Goal: Transaction & Acquisition: Obtain resource

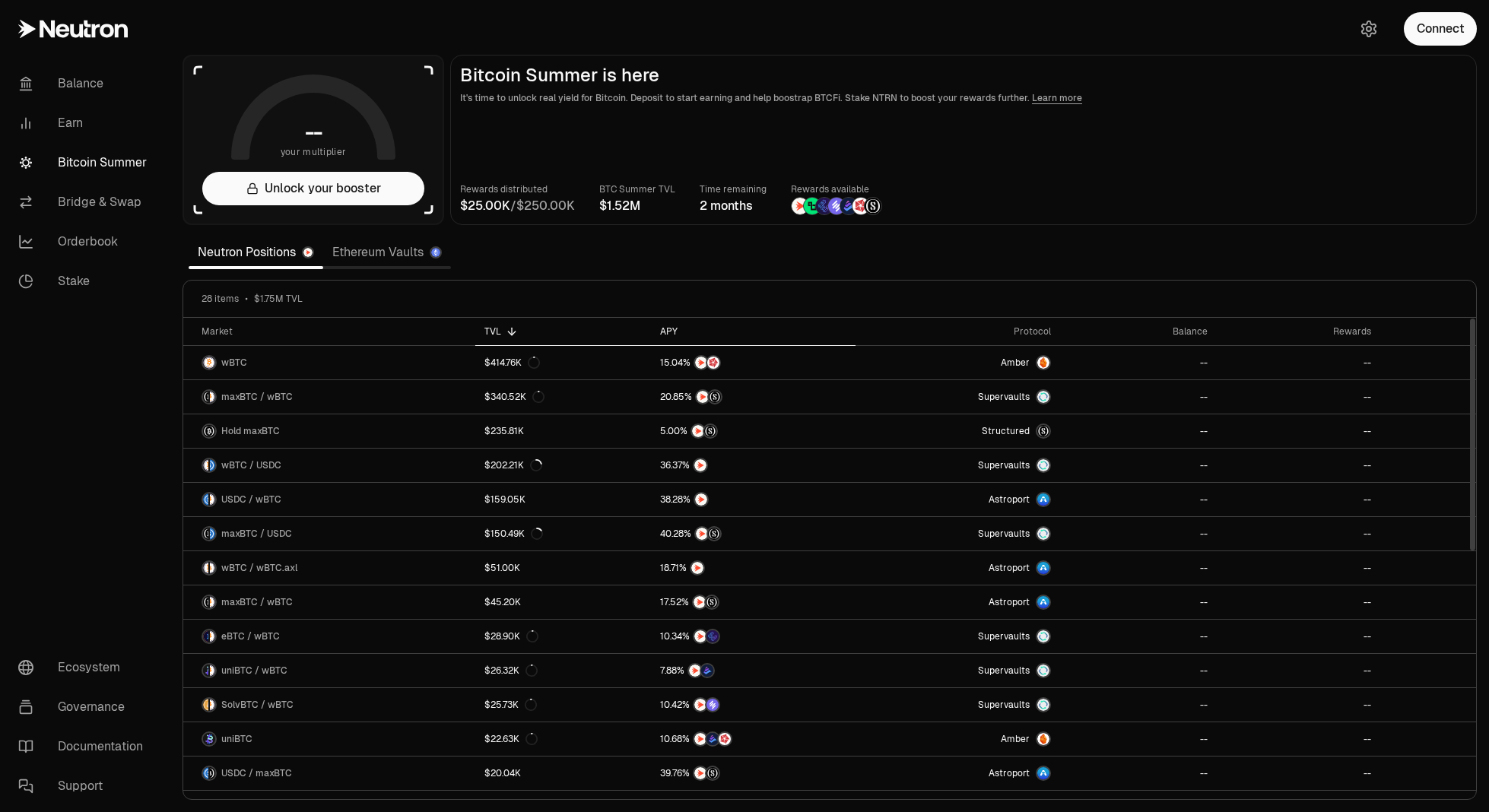
click at [667, 330] on div "APY" at bounding box center [753, 330] width 186 height 12
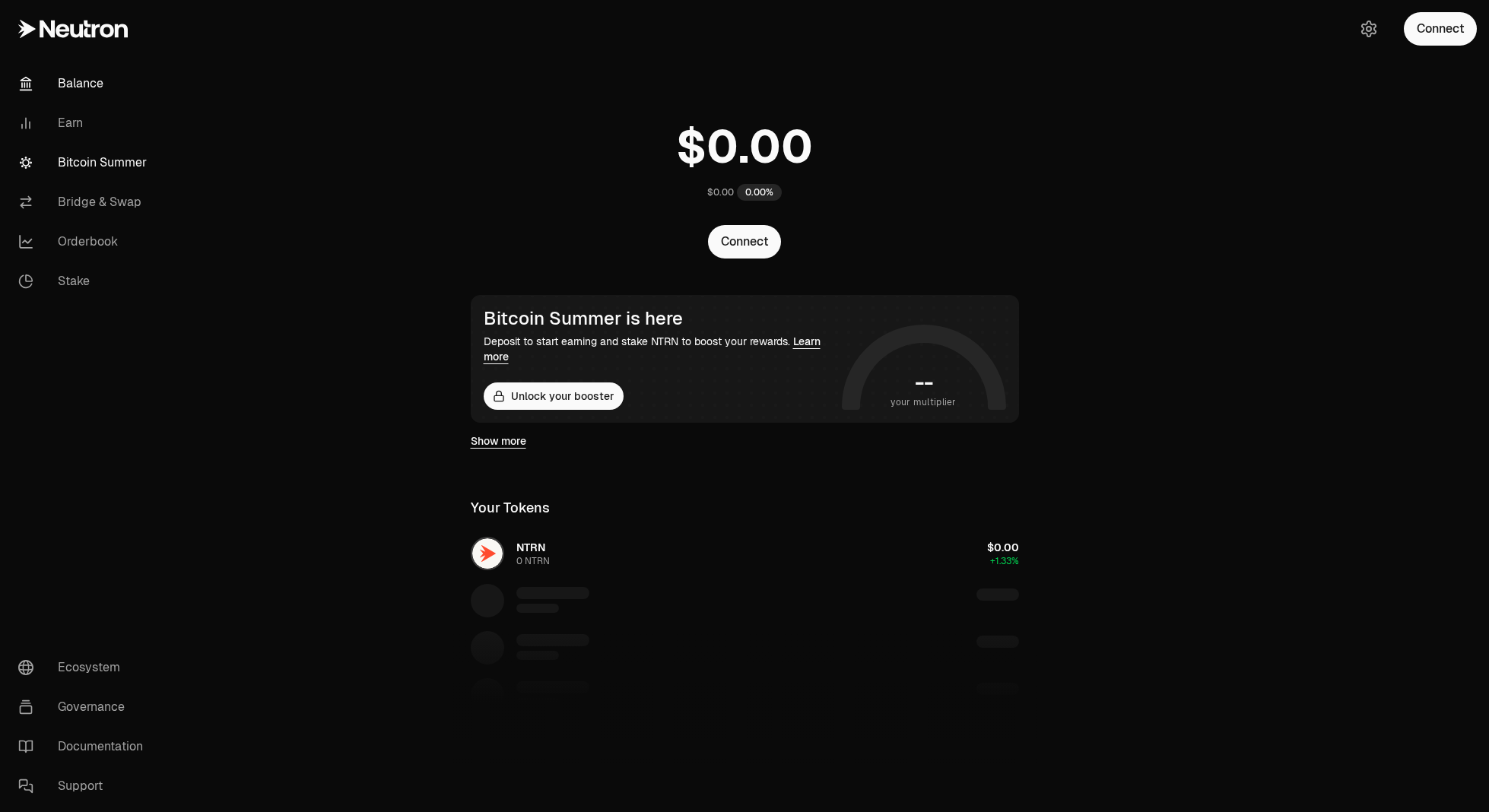
click at [82, 154] on link "Bitcoin Summer" at bounding box center [85, 162] width 158 height 39
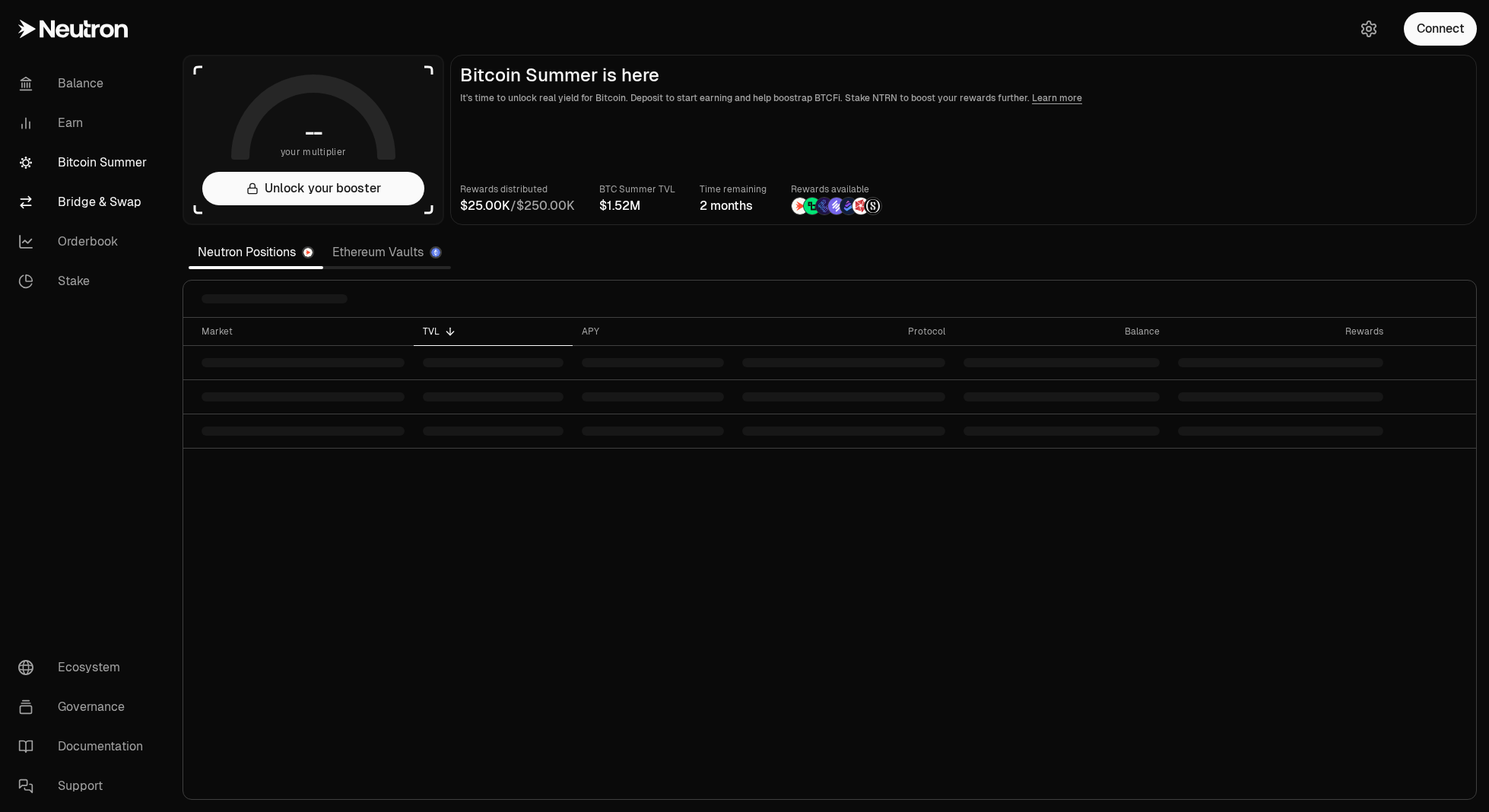
click at [80, 191] on link "Bridge & Swap" at bounding box center [85, 201] width 158 height 39
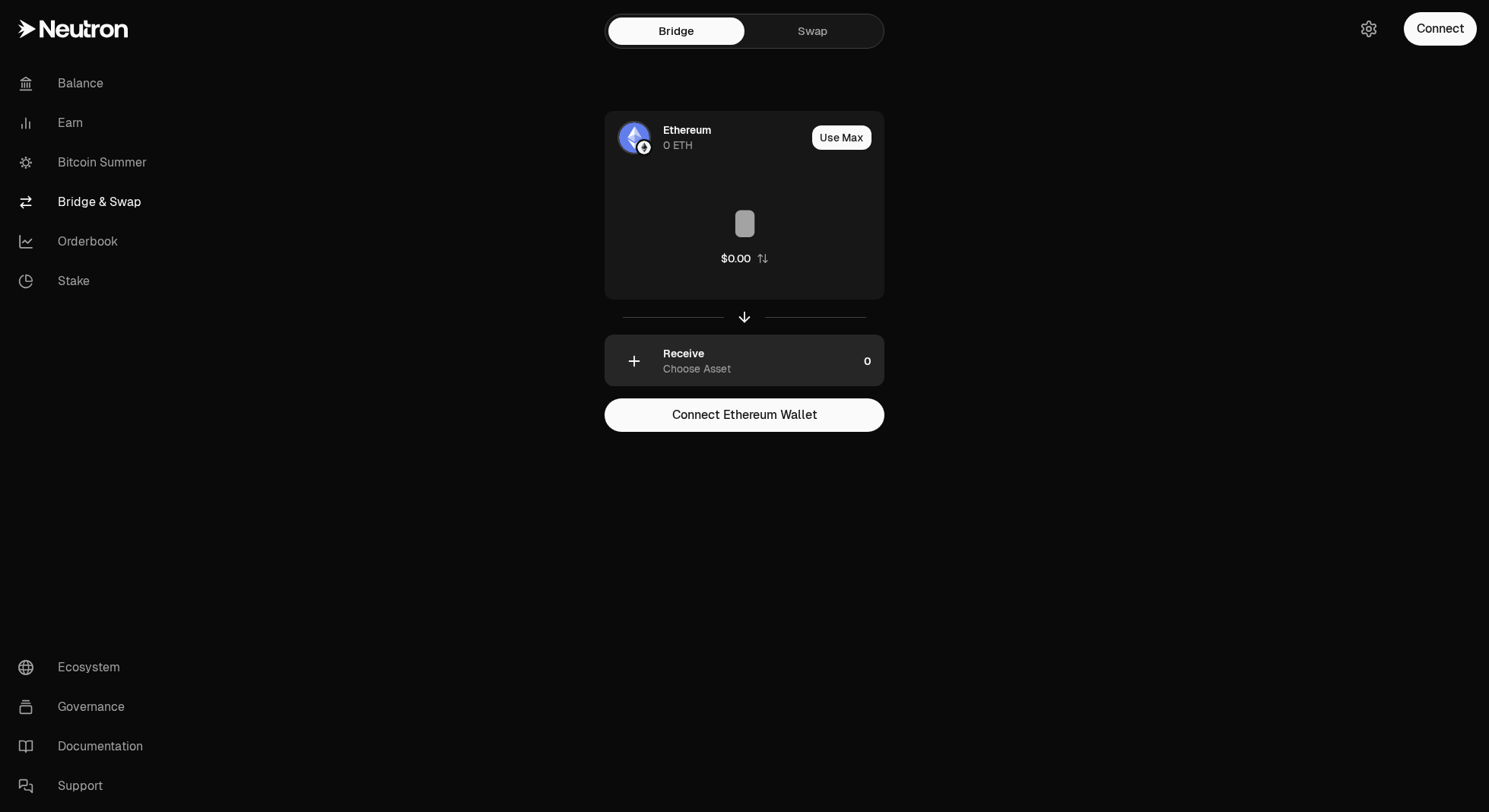
click at [684, 373] on div "Choose Asset" at bounding box center [697, 368] width 68 height 16
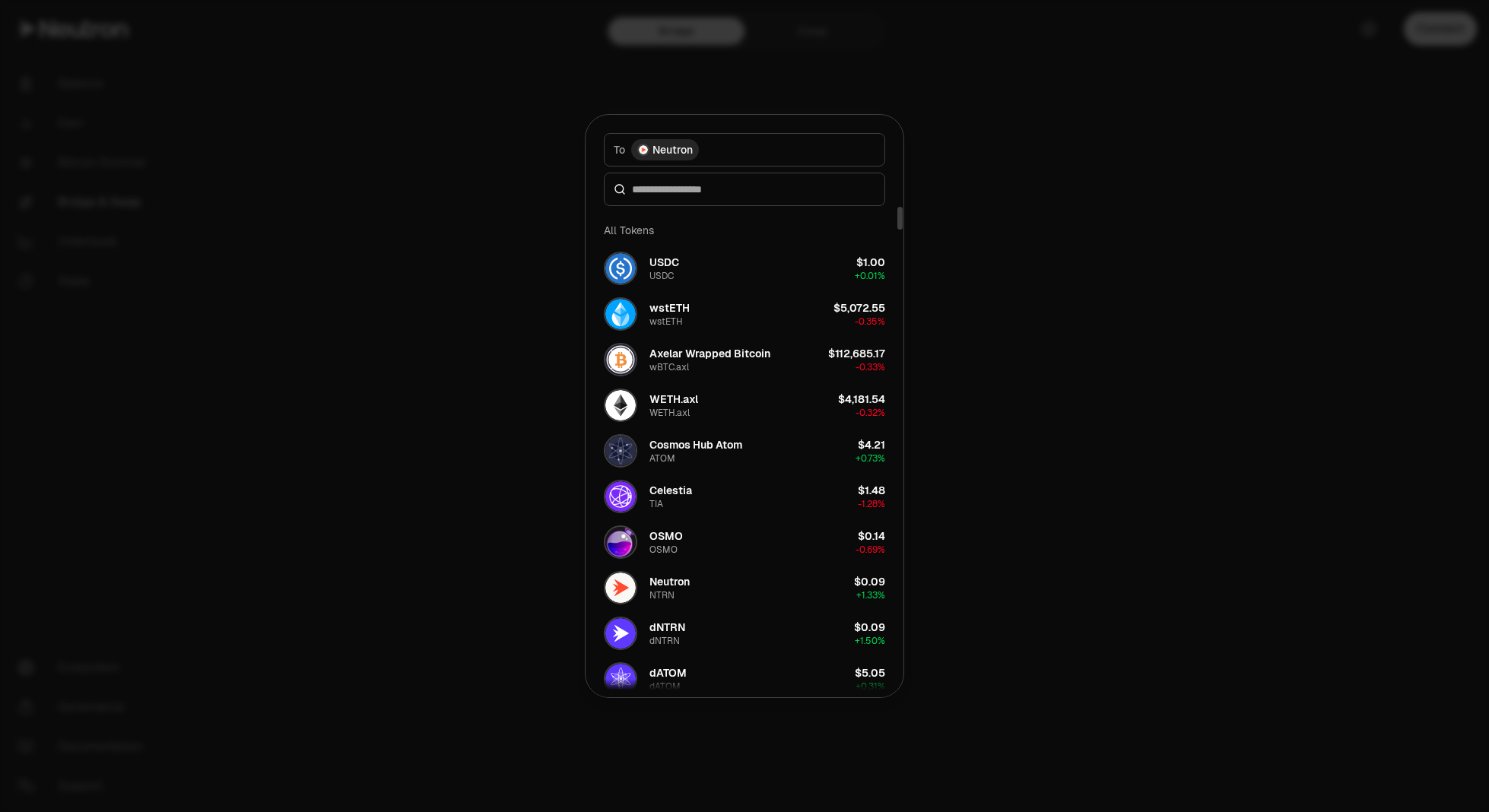
click at [746, 180] on div at bounding box center [744, 189] width 281 height 34
click at [709, 199] on div at bounding box center [744, 189] width 281 height 34
click at [709, 194] on input at bounding box center [754, 189] width 244 height 16
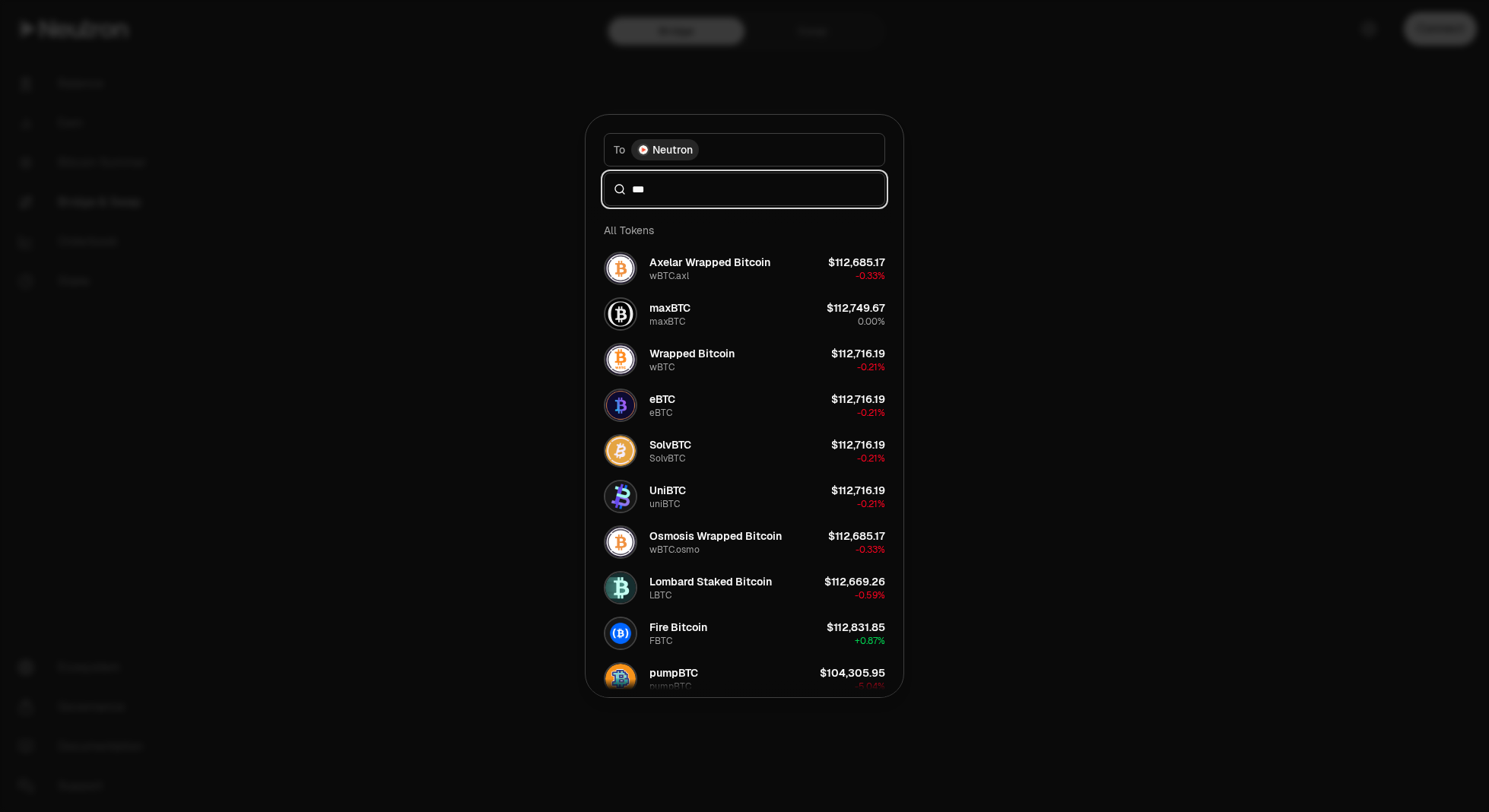
drag, startPoint x: 707, startPoint y: 194, endPoint x: 553, endPoint y: 195, distance: 154.0
click at [553, 195] on body "Balance Earn Bitcoin Summer Bridge & Swap Orderbook Stake Ecosystem Governance …" at bounding box center [744, 406] width 1489 height 812
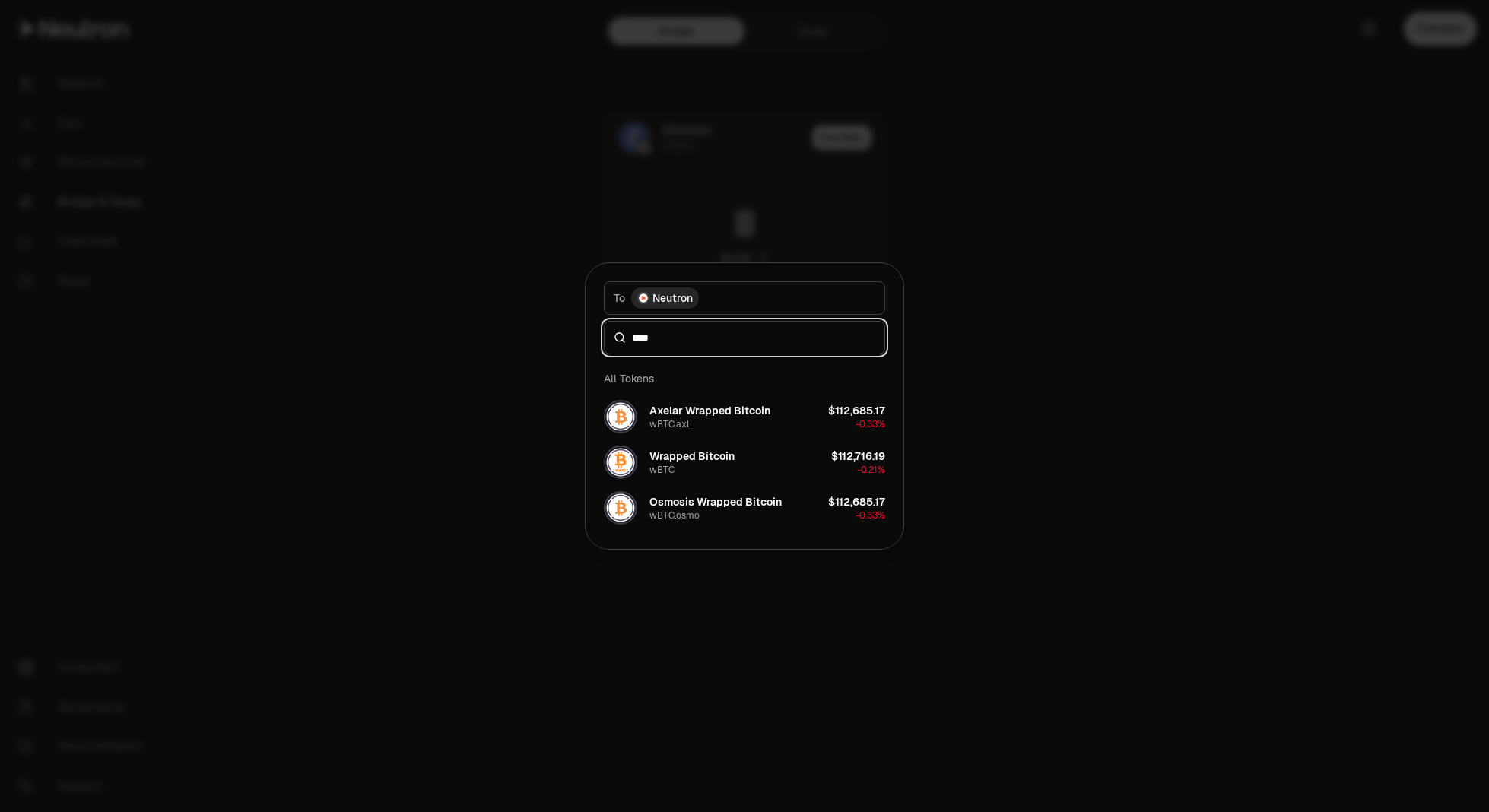
type input "****"
click at [1177, 176] on div at bounding box center [744, 406] width 1489 height 812
